Goal: Navigation & Orientation: Find specific page/section

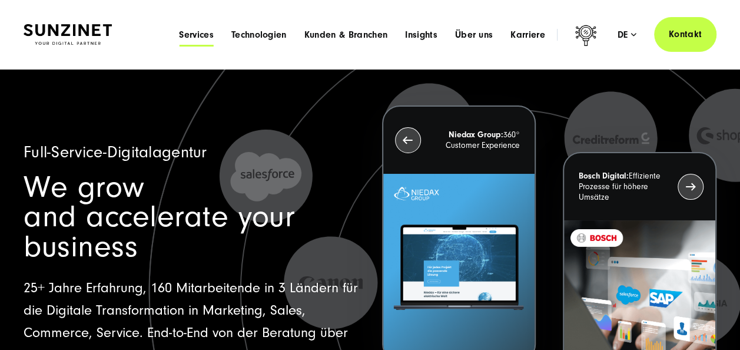
click at [197, 32] on span "Services" at bounding box center [196, 35] width 35 height 12
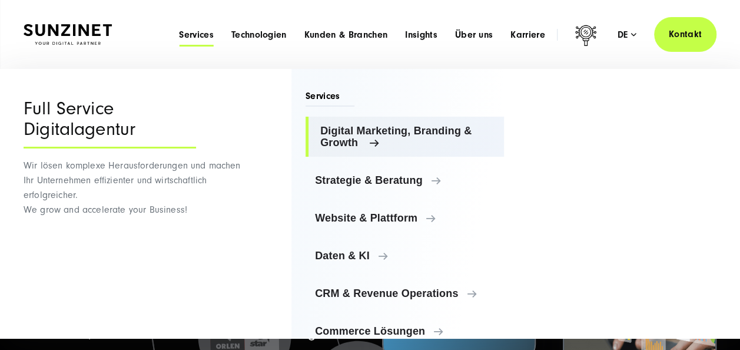
click at [432, 125] on span "Digital Marketing, Branding & Growth" at bounding box center [407, 137] width 174 height 24
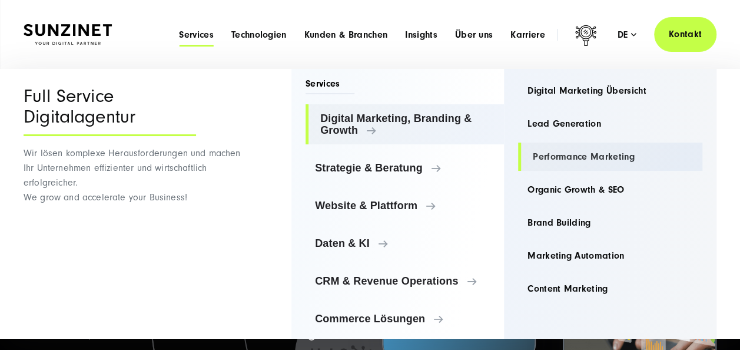
scroll to position [8, 0]
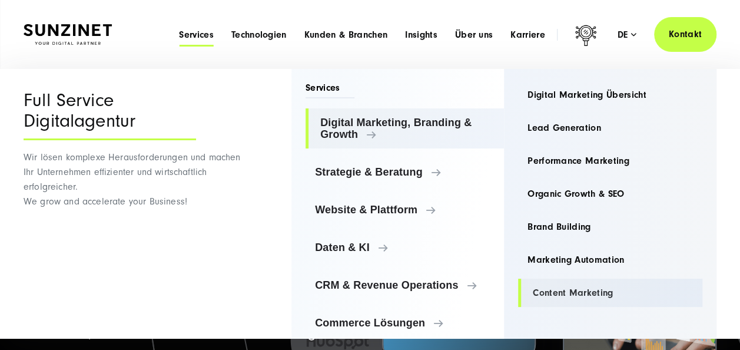
click at [581, 291] on link "Content Marketing" at bounding box center [610, 292] width 184 height 28
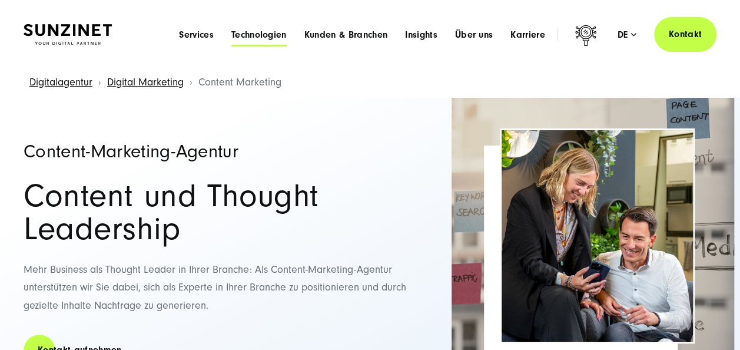
click at [261, 35] on span "Technologien" at bounding box center [258, 35] width 55 height 12
click at [320, 34] on span "Kunden & Branchen" at bounding box center [345, 35] width 83 height 12
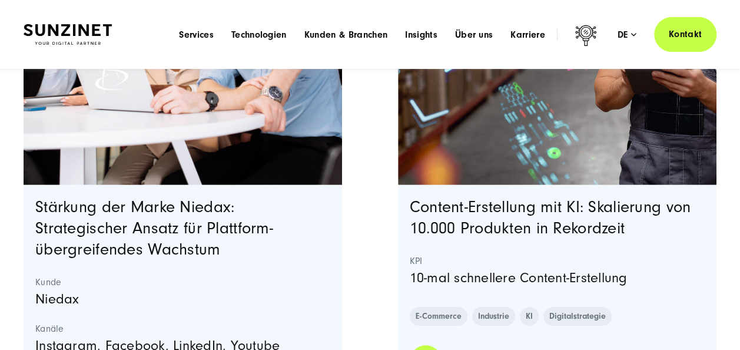
scroll to position [1665, 0]
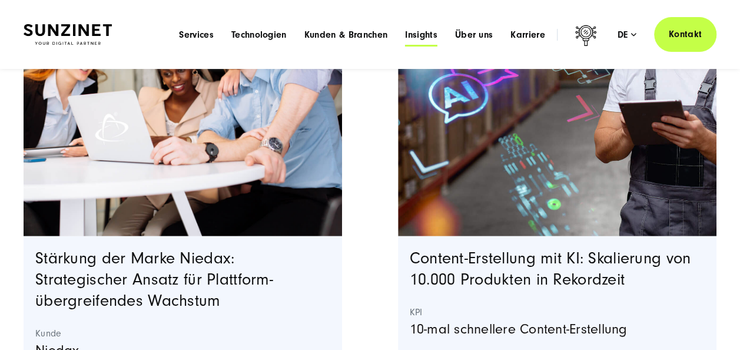
click at [411, 35] on span "Insights" at bounding box center [421, 35] width 32 height 12
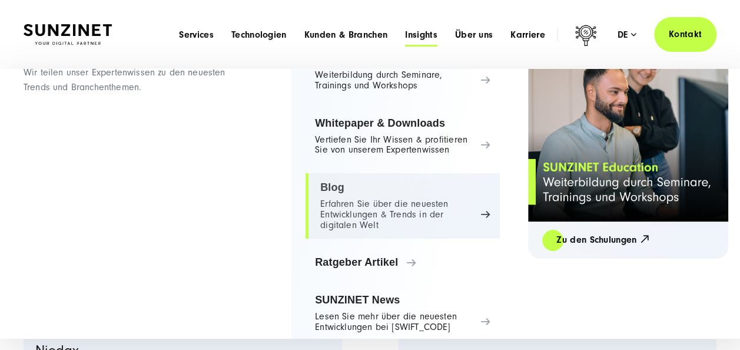
scroll to position [106, 0]
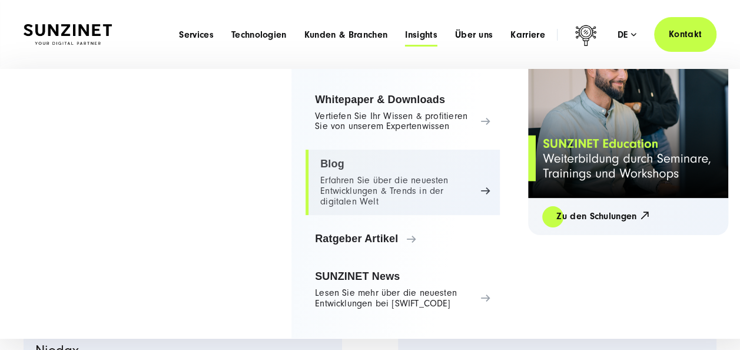
click at [356, 189] on link "Blog Erfahren Sie über die neuesten Entwicklungen & Trends in der digitalen Welt" at bounding box center [403, 182] width 194 height 65
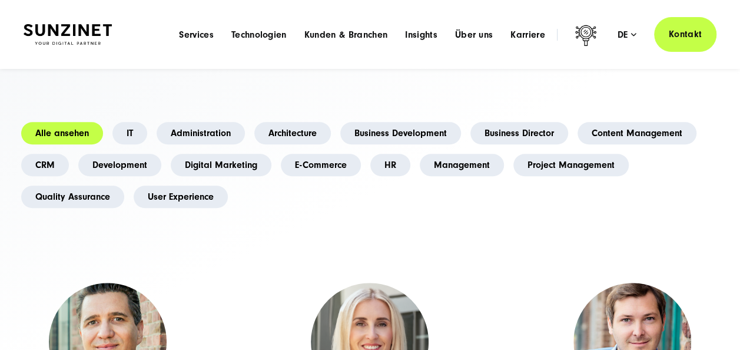
scroll to position [303, 0]
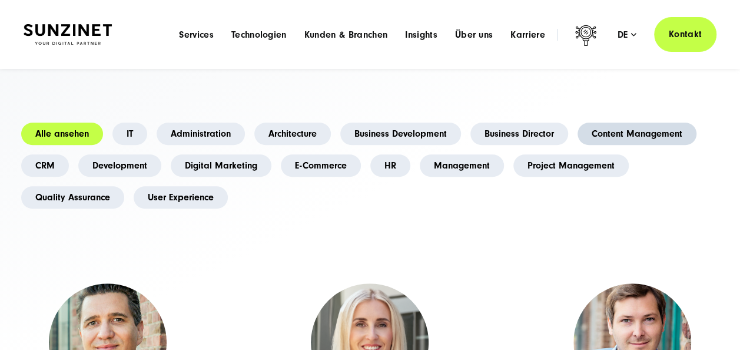
click at [649, 123] on link "Content Management" at bounding box center [636, 133] width 119 height 22
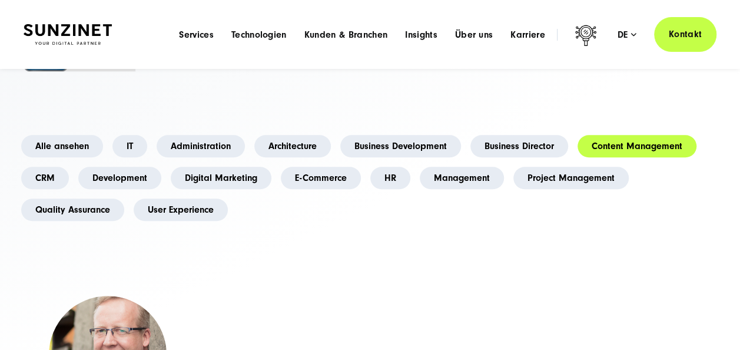
scroll to position [290, 0]
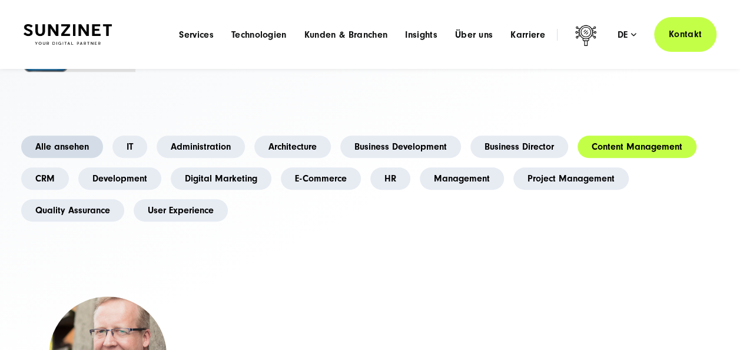
click at [78, 139] on link "Alle ansehen" at bounding box center [62, 146] width 82 height 22
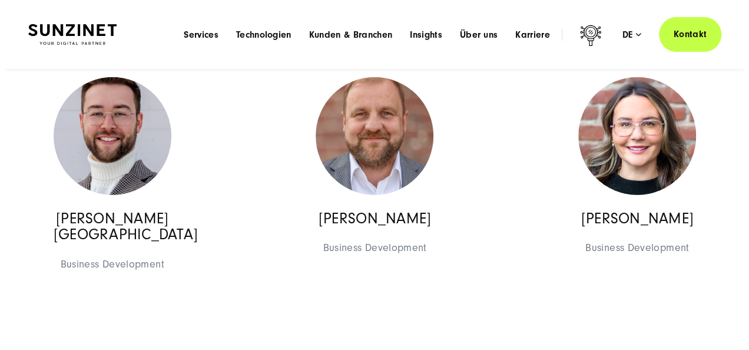
scroll to position [1751, 0]
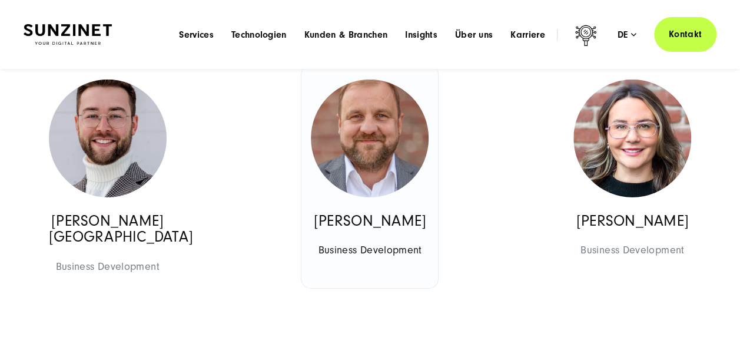
click at [363, 165] on img at bounding box center [370, 138] width 118 height 118
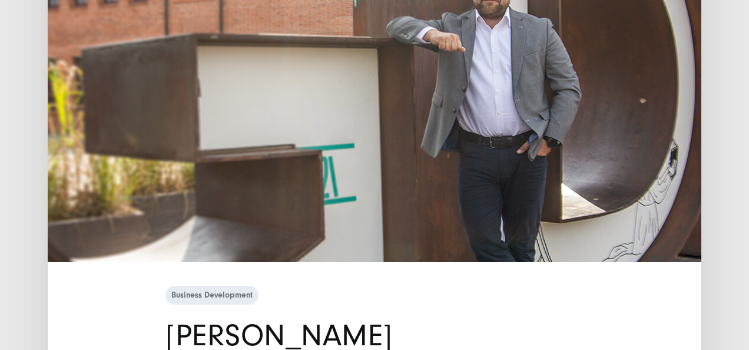
scroll to position [130, 0]
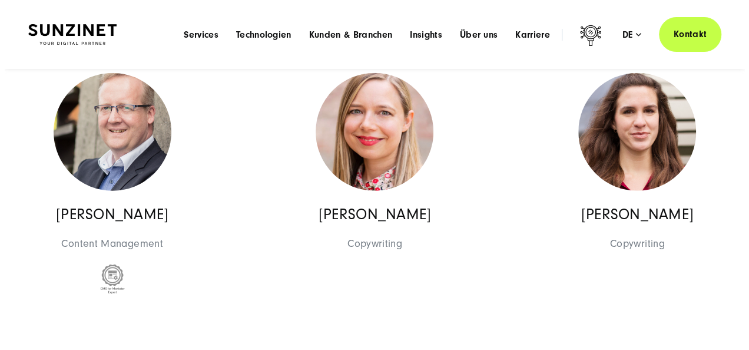
scroll to position [8229, 0]
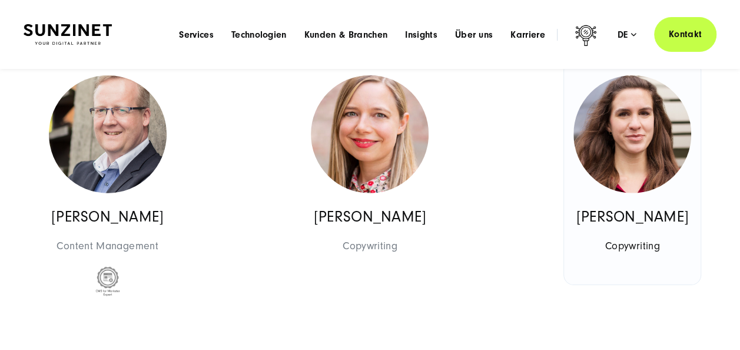
click at [617, 193] on img at bounding box center [632, 134] width 118 height 118
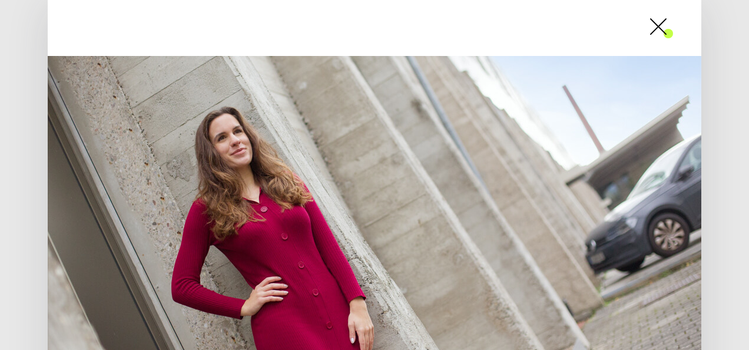
scroll to position [0, 0]
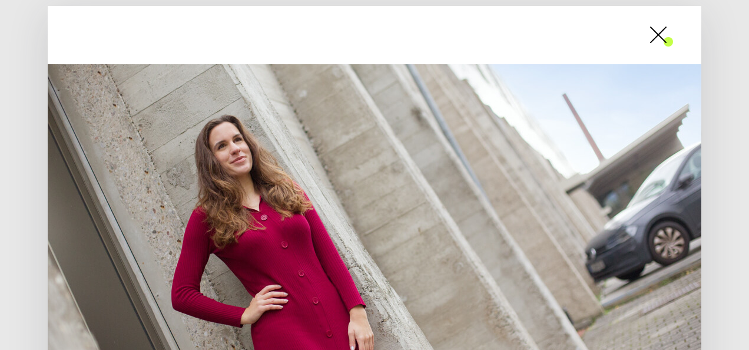
click at [673, 31] on span at bounding box center [673, 34] width 0 height 29
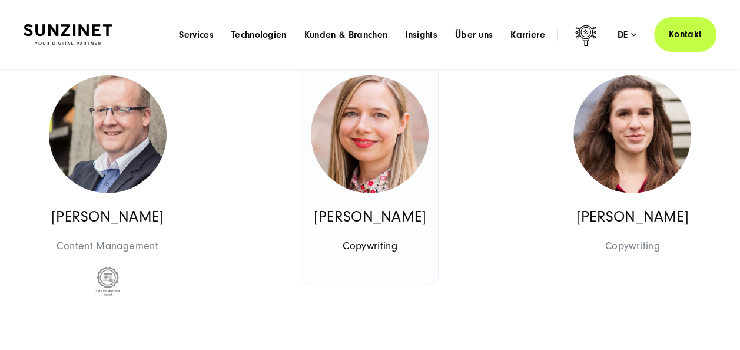
click at [366, 180] on img at bounding box center [370, 134] width 118 height 118
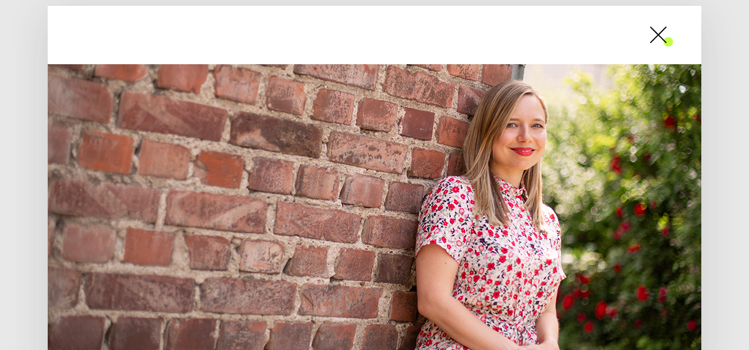
click at [673, 29] on span at bounding box center [673, 34] width 0 height 29
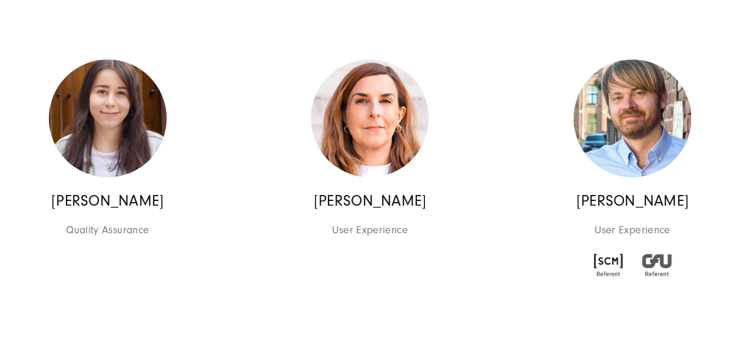
scroll to position [8629, 0]
